Goal: Navigation & Orientation: Find specific page/section

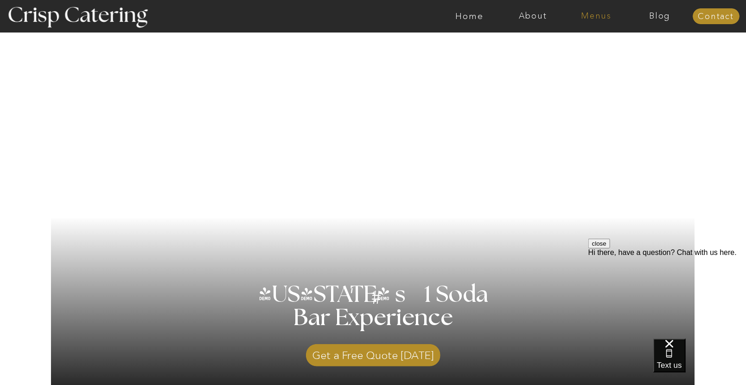
click at [604, 12] on nav "Menus" at bounding box center [597, 16] width 64 height 9
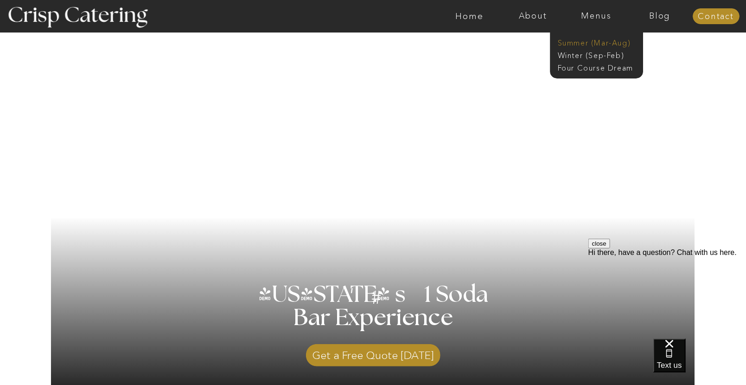
click at [593, 43] on nav "Summer (Mar-Aug)" at bounding box center [599, 42] width 83 height 9
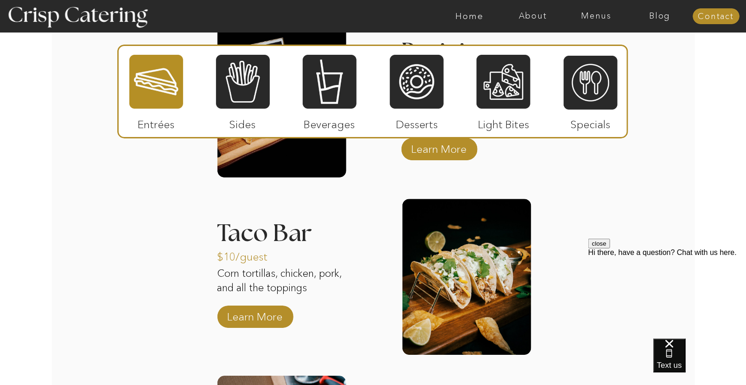
scroll to position [1031, 0]
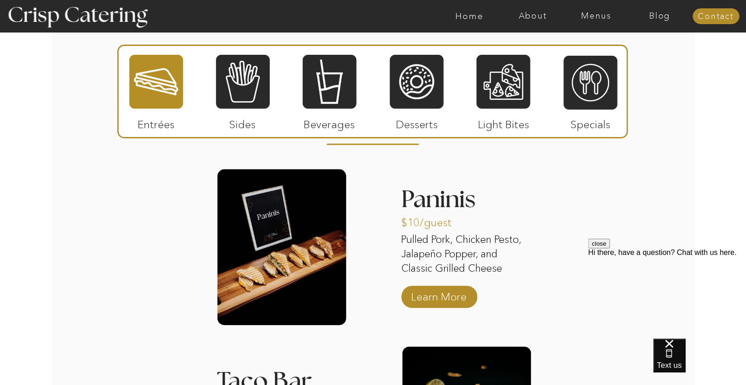
scroll to position [773, 0]
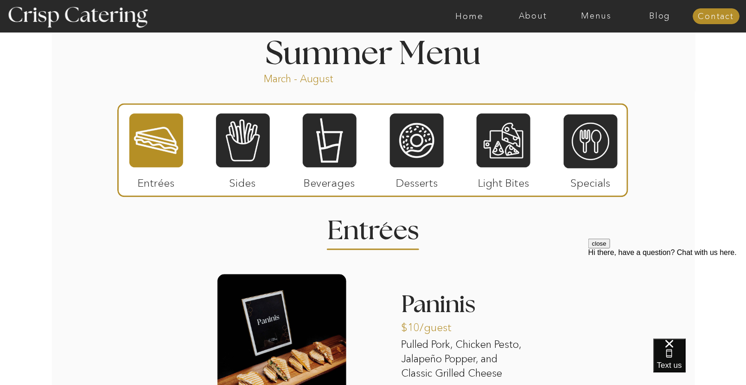
click at [610, 248] on button "close" at bounding box center [599, 243] width 22 height 10
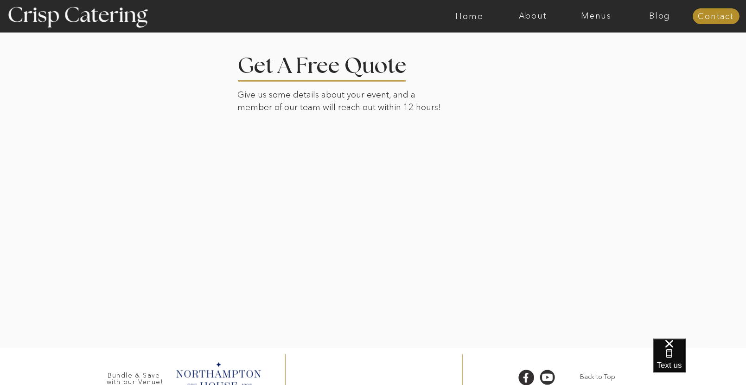
scroll to position [1913, 0]
